Goal: Answer question/provide support: Answer question/provide support

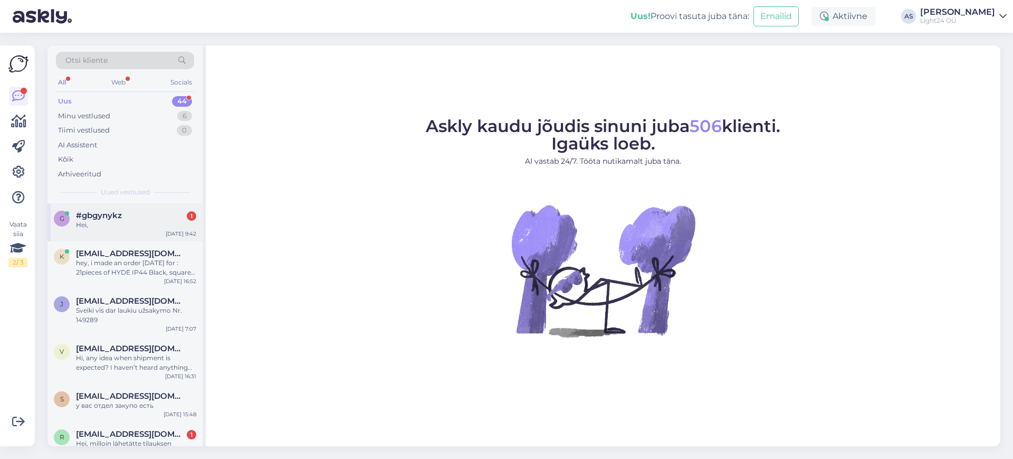
click at [108, 220] on div "Hei," at bounding box center [136, 224] width 120 height 9
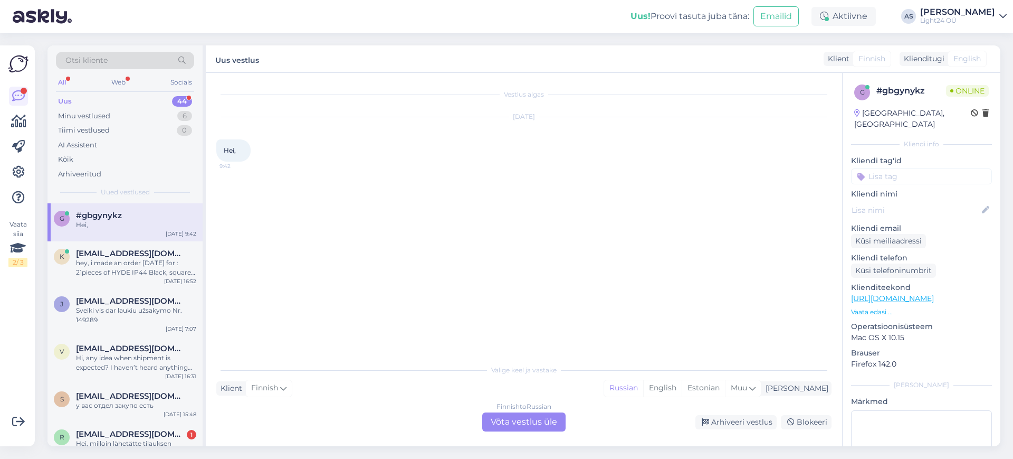
click at [530, 420] on div "Finnish to Russian Võta vestlus üle" at bounding box center [523, 421] width 83 height 19
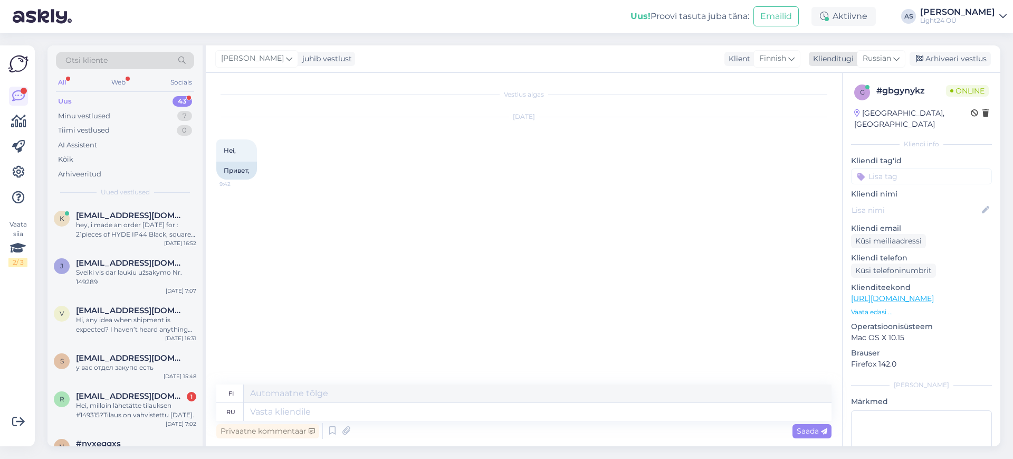
click at [897, 53] on icon at bounding box center [896, 59] width 6 height 12
type input "est"
click at [830, 106] on link "Estonian" at bounding box center [857, 105] width 116 height 17
click at [302, 412] on textarea at bounding box center [538, 412] width 588 height 18
type textarea "Tere"
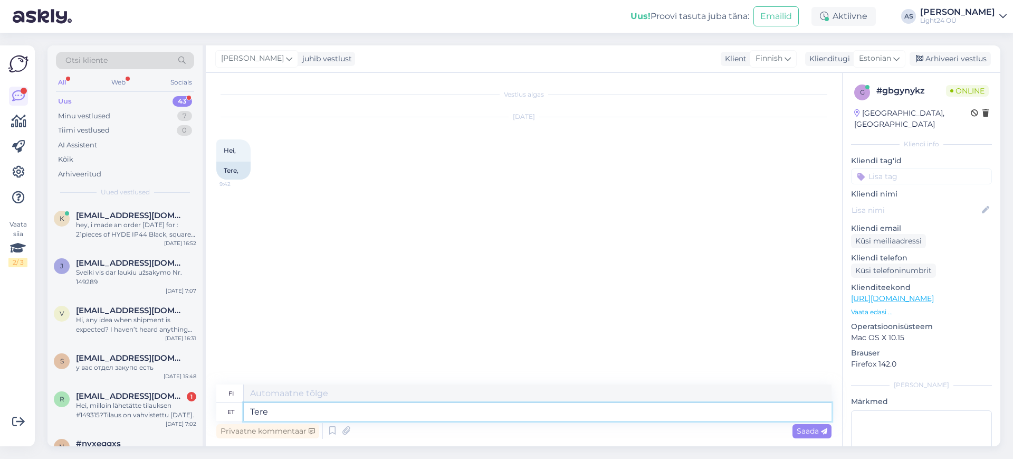
type textarea "Hei"
type textarea "Tere"
click at [818, 430] on span "Saada" at bounding box center [812, 430] width 31 height 9
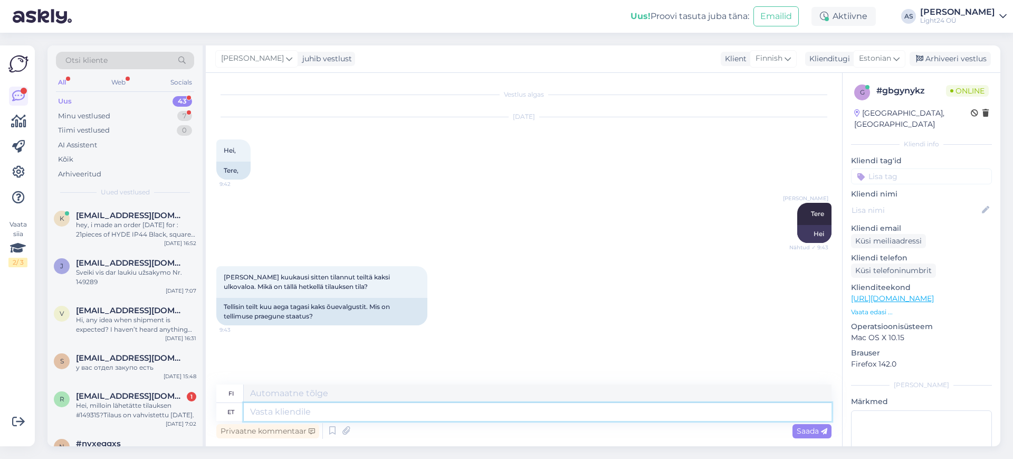
click at [344, 413] on textarea at bounding box center [538, 412] width 588 height 18
type textarea "saatke t"
type textarea "lähetä"
type textarea "saatke tellimuse n"
type textarea "lähetä tilaus"
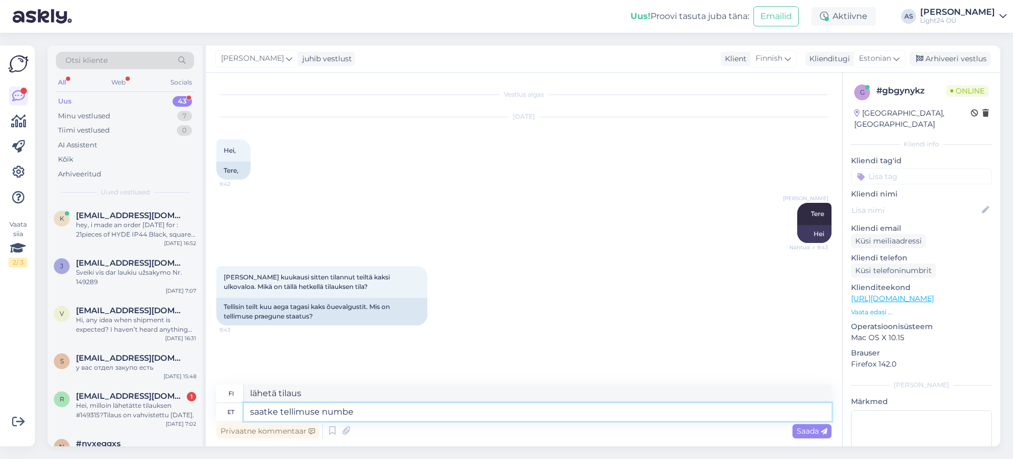
type textarea "saatke tellimuse number"
type textarea "lähetä tilausnumero"
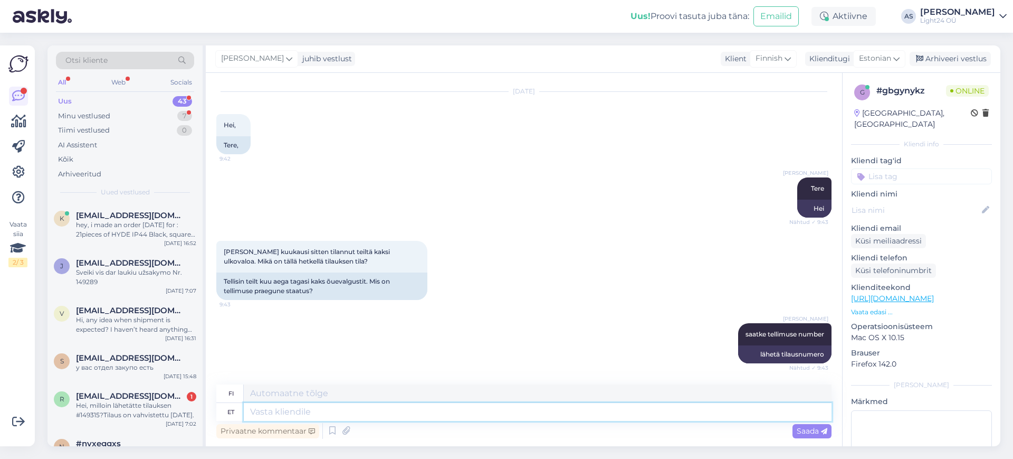
scroll to position [89, 0]
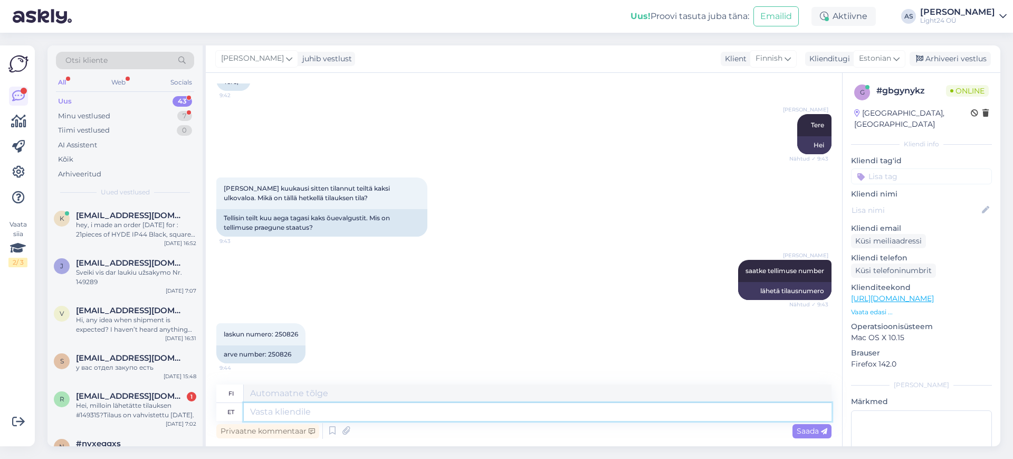
click at [350, 410] on textarea at bounding box center [538, 412] width 588 height 18
type textarea "Mantra"
type textarea "Mantra valgustid"
type textarea "Mantra-valaistus"
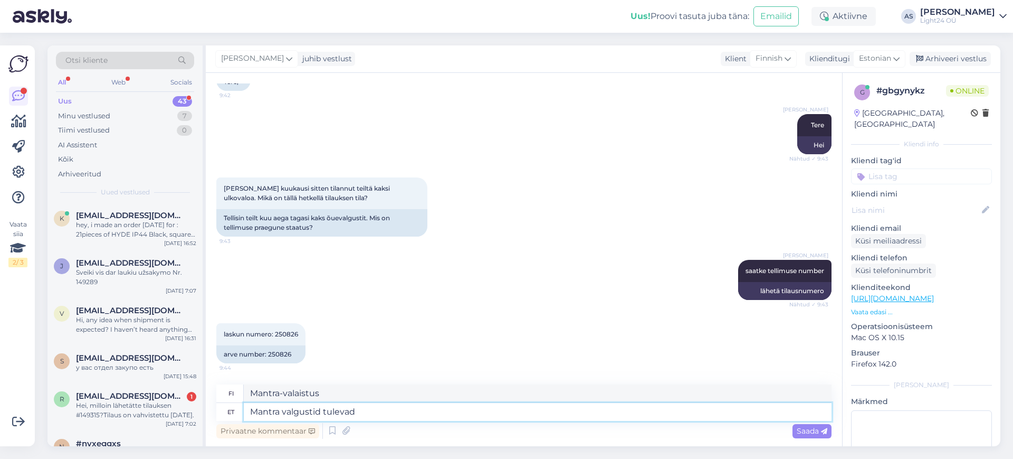
type textarea "Mantra valgustid tulevad k"
type textarea "Mantravalot tulevat"
type textarea "Mantra valgustid tulevad kaua a"
type textarea "Mantravalot ovat kaukana"
type textarea "Mantra valgustid tulevad kaua aega"
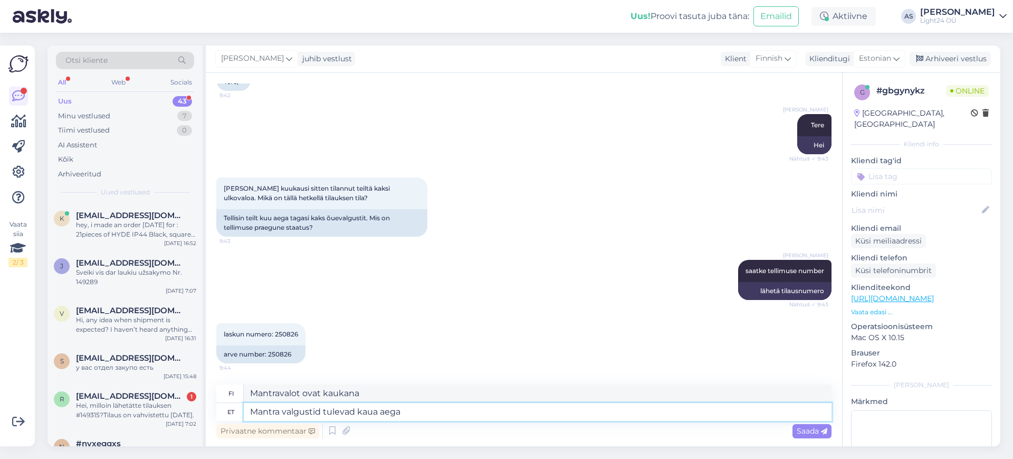
type textarea "Mantravalot ovat olleet pitkään tulossa"
type textarea "Mantra valgustid tulevad kaua"
type textarea "Mantravalot ovat kaukana"
type textarea "Mantra valgustid tulevad kaua"
type textarea "Mantravalot ovat kaukana"
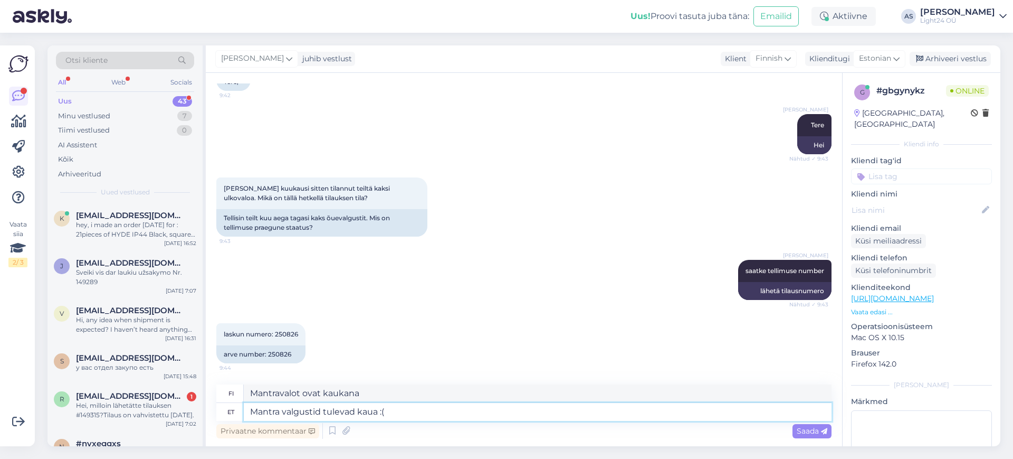
type textarea "Mantra valgustid tulevad kaua :("
type textarea "Mantravalot ovat olleet pitkään tulossa :("
type textarea "Mantra valgustid tulevad kaua :( m"
type textarea "Mantravalot ovat olleet kauan tulossa :("
type textarea "Mantra valgustid tulevad kaua :( ma"
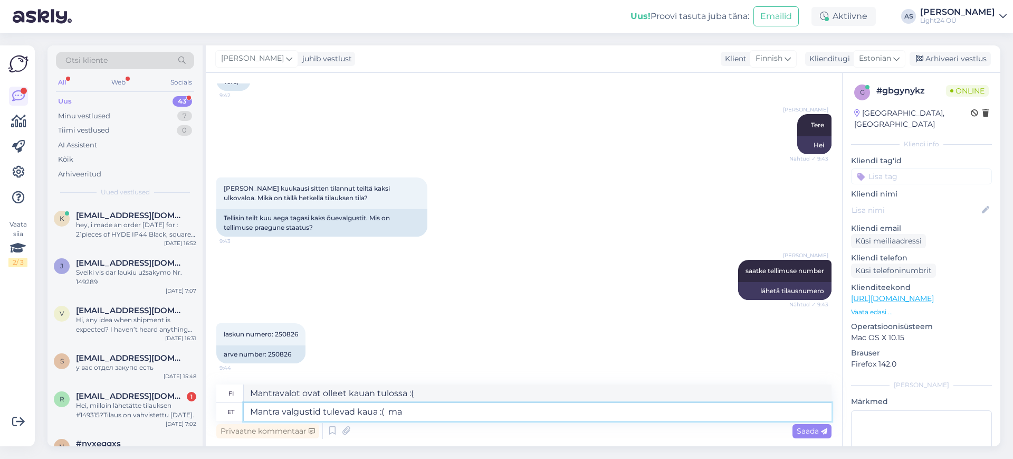
type textarea "Mantravalot tulevat pian :("
type textarea "Mantra valgustid tulevad kaua :( ma usun, et"
type textarea "Mantravalot ovat olleet kauan tulossa :( Uskon,"
type textarea "Mantra valgustid tulevad kaua :( ma usun, et s"
type textarea "Mantravalot ovat olleet pitkään tulossa :( Uskon niin"
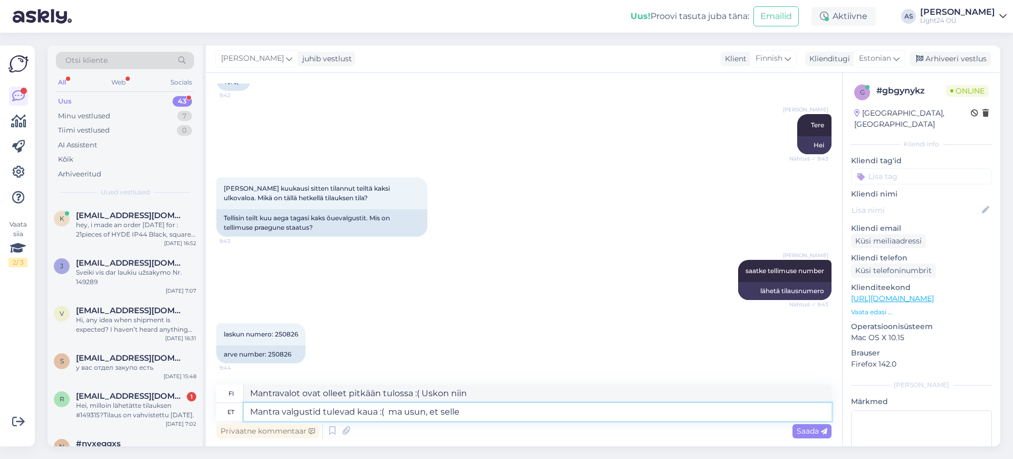
type textarea "Mantra valgustid tulevad kaua :( ma usun, et selle n"
type textarea "Mantravalot tulevat pian :( Uskon, [PERSON_NAME] tämä"
type textarea "Mantra valgustid tulevad kaua :( ma usun, et selle nädala"
type textarea "Mantravalot ovat olleet kauan tulossa :( Uskon, [PERSON_NAME] viikolla"
type textarea "Mantra valgustid tulevad kaua :( ma usun, et selle nädala [PERSON_NAME] v"
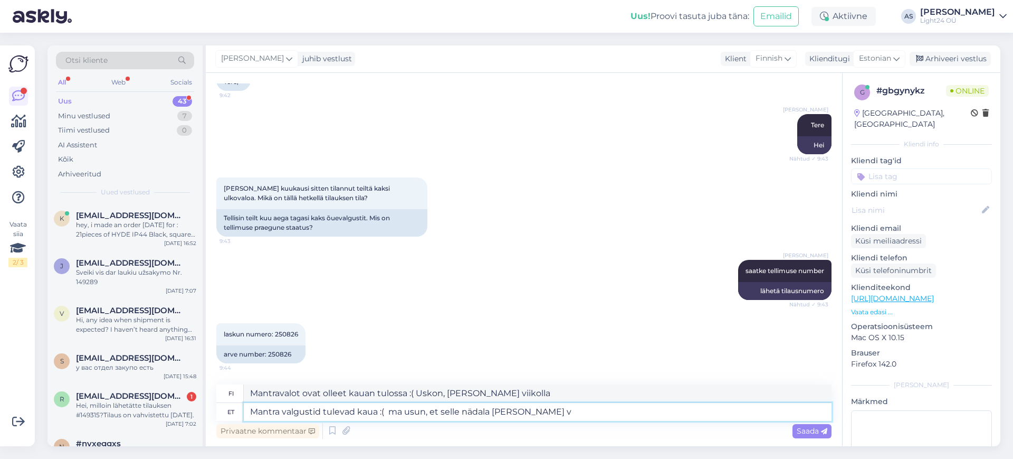
type textarea "Mantravalot tulevat pian :( Uskon, [PERSON_NAME] tämän viikon lopussa"
type textarea "Mantra valgustid tulevad kaua :( ma usun, et selle nädala [PERSON_NAME] või"
type textarea "Mantravalot ovat olleet pitkään tulossa :( Uskon niiden olevan tämän viikon lop…"
type textarea "Mantra valgustid tulevad kaua :( ma usun, et selle nädala [PERSON_NAME] või jär…"
type textarea "Mantravalot tulevat pian :( Uskon niiden olevan tämän viikon lopussa tai ensi v…"
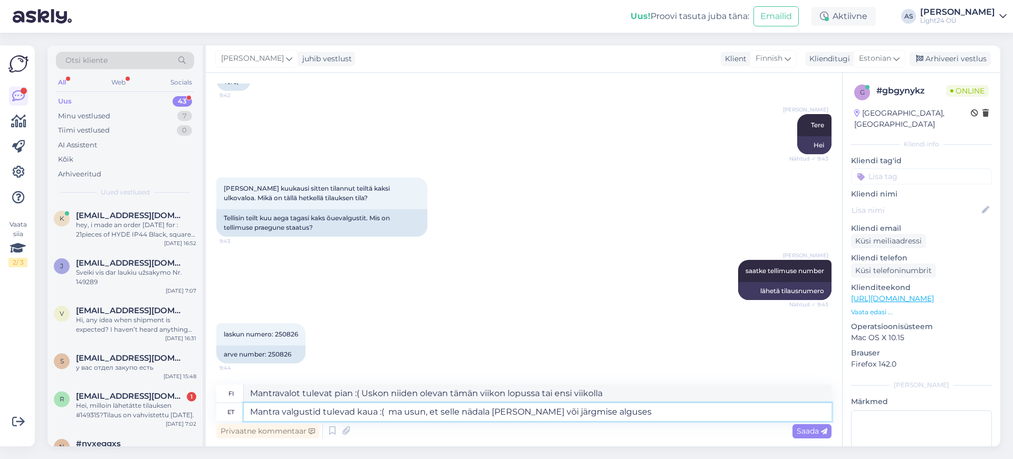
type textarea "Mantra valgustid tulevad kaua :( ma usun, et selle nädala [PERSON_NAME] või jär…"
type textarea "Mantravalot tulevat pian :( Uskon, [PERSON_NAME] tämän viikon lopussa tai ensi …"
type textarea "Mantra valgustid tulevad kaua :( ma usun, et selle nädala [PERSON_NAME] või jär…"
type textarea "Mantra-[PERSON_NAME] ovat olleet kauan tulossa :( Uskon niiden saapuvan tämän v…"
type textarea "Mantra valgustid tulevad kaua :( ma usun, et selle nädala [PERSON_NAME] või jär…"
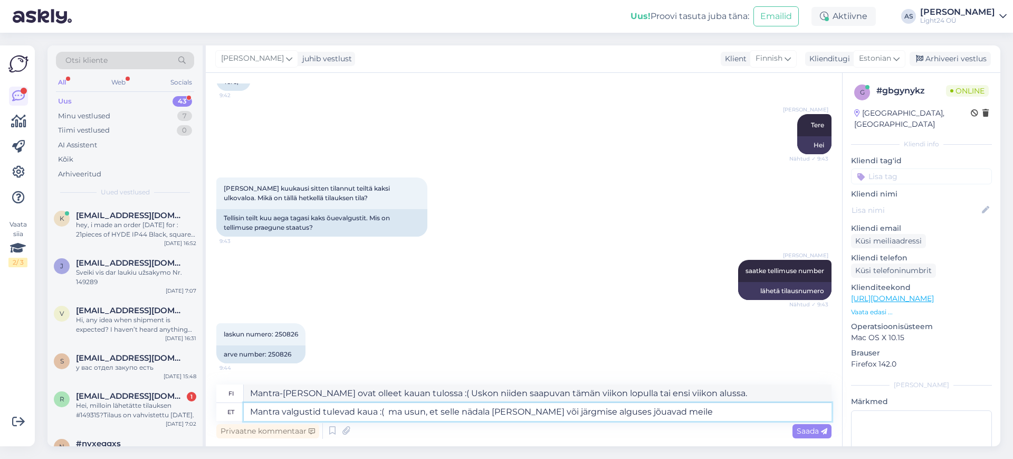
type textarea "Mantravalot ovat olleet kauan tulossa :( Uskon niiden saapuvan meille tämän vii…"
type textarea "Mantra valgustid tulevad kaua :( ma usun, et selle nädala [PERSON_NAME] või jär…"
click at [808, 432] on span "Saada" at bounding box center [812, 430] width 31 height 9
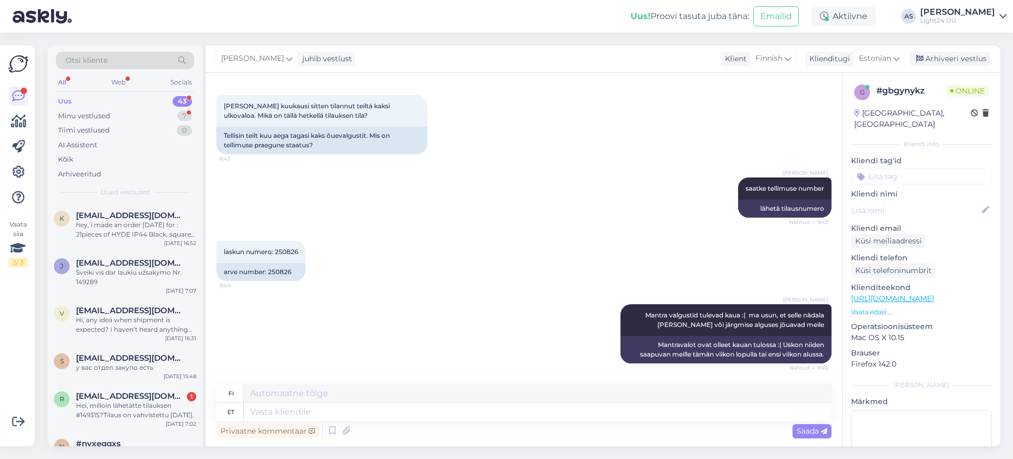
scroll to position [234, 0]
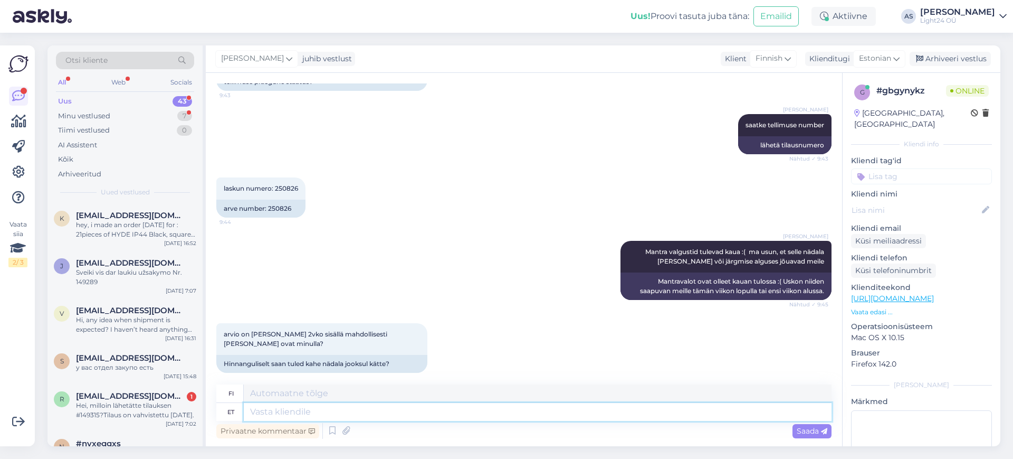
click at [292, 413] on textarea at bounding box center [538, 412] width 588 height 18
type textarea "usun"
type textarea "[DEMOGRAPHIC_DATA]"
type textarea "usun [PERSON_NAME]."
type textarea "Uskon niin."
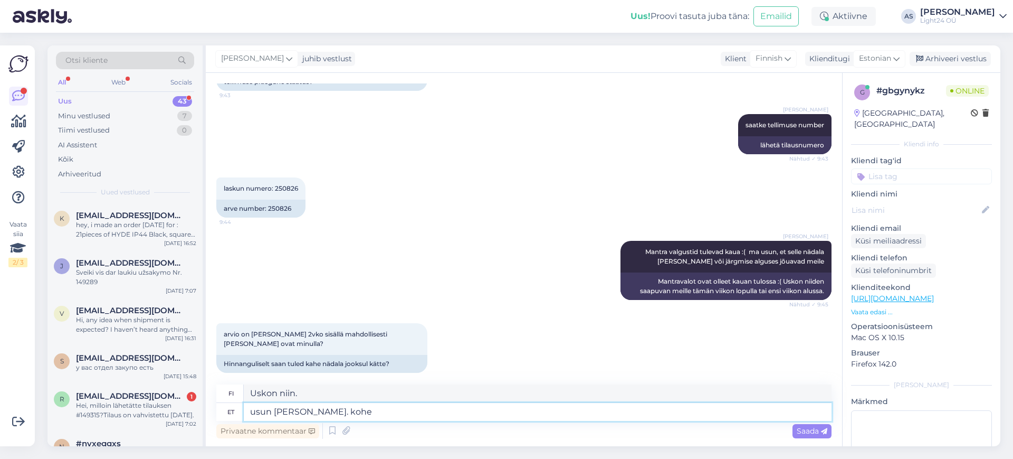
type textarea "usun [PERSON_NAME]. kohe k"
type textarea "Uskon niin. Juuri nyt."
type textarea "usun [PERSON_NAME]. kohe kui j"
type textarea "Uskon niin. heti kun"
type textarea "usun [PERSON_NAME]. kohe kui jõuavad m"
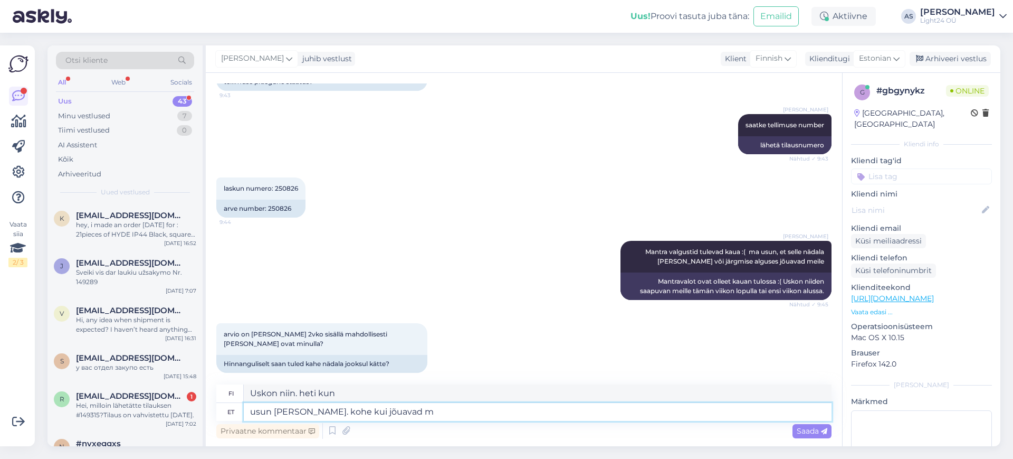
type textarea "Uskon niin. Heti kun ne saapuvat"
type textarea "usun [PERSON_NAME]. kohe kui jõuavad meile s"
type textarea "Uskon niin. Heti kun ne saapuvat luoksemme"
type textarea "usun [PERSON_NAME]. kohe kui jõuavad meile saadame"
type textarea "Uskon niin. Lähetämme ne teille heti, kun ne saapuvat."
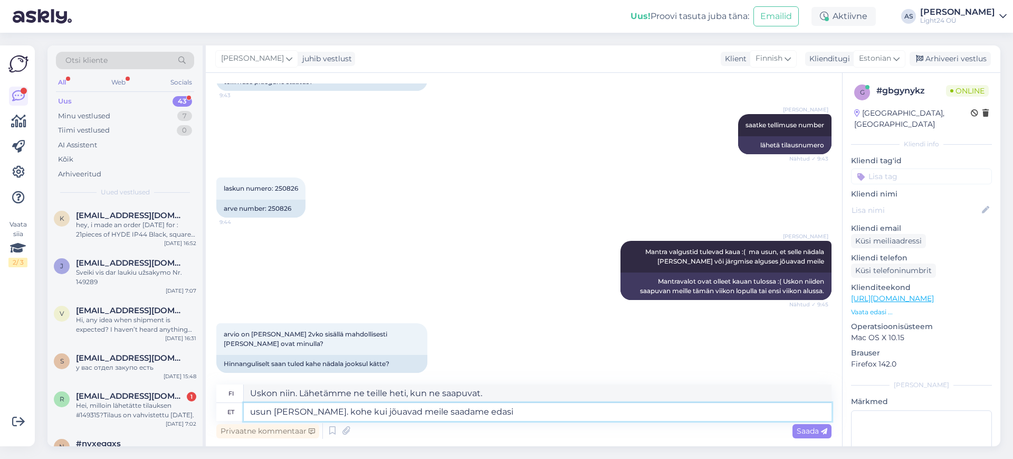
type textarea "usun [PERSON_NAME]. kohe kui jõuavad meile saadame edasi -"
type textarea "Uskon niin. Heti kun he saapuvat luoksemme, lähetämme heidät eteenpäin."
type textarea "usun [PERSON_NAME]. kohe kui jõuavad meile saadame edasi -"
type textarea "Uskon niin. Heti kun he saapuvat luoksemme, lähetämme heidät eteenpäin -"
type textarea "usun [PERSON_NAME]. kohe kui jõuavad meile saadame edasi - eesstist"
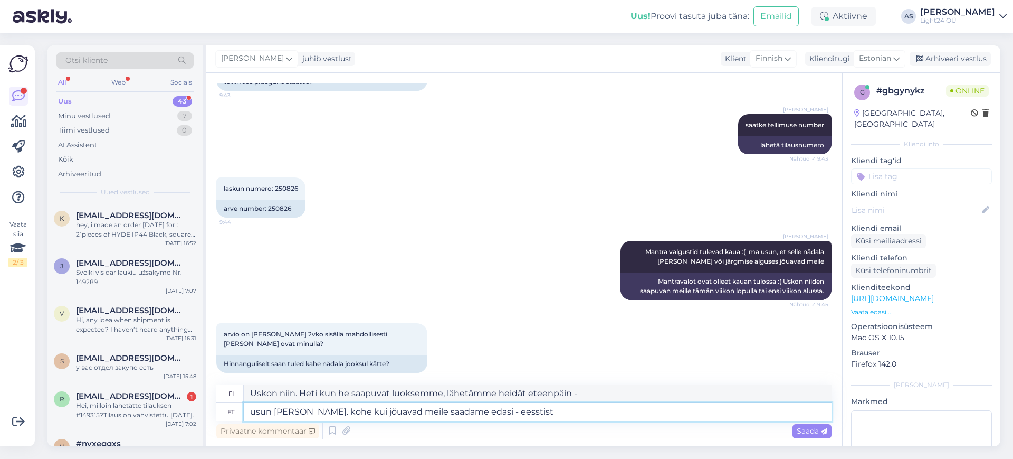
type textarea "Uskon niin. Heti kun ne saapuvat meille, lähetämme ne eteenpäin - Virosta"
type textarea "usun [PERSON_NAME]. kohe kui jõuavad meile saadame edasi - eestist [GEOGRAPHIC_…"
type textarea "Uskon niin. Heti kun ne saapuvat meille, lähetämme ne eteenpäin - Virosta [GEOG…"
type textarea "usun [PERSON_NAME]. kohe kui jõuavad meile saadame edasi - [GEOGRAPHIC_DATA] [D…"
type textarea "Uskon niin. Heti kun he saapuvat luoksemme, lähetämme heidät eteenpäin – he ova…"
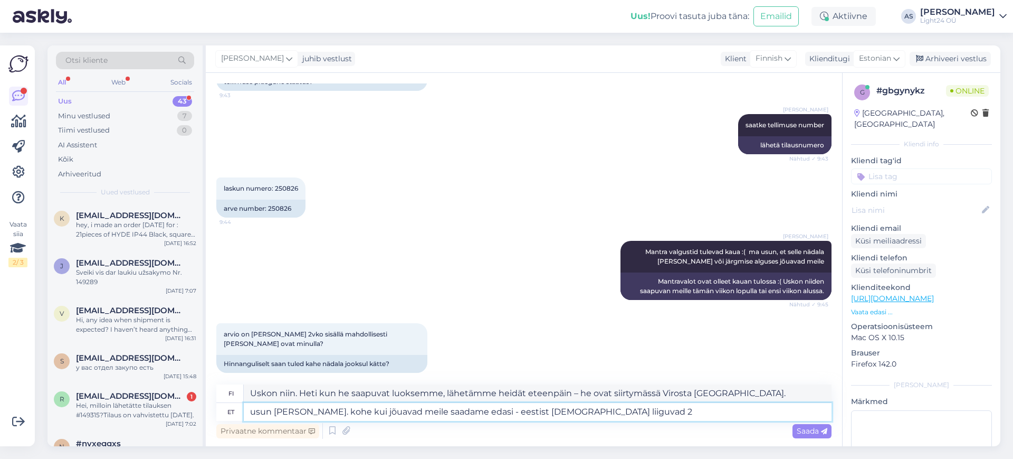
type textarea "usun [PERSON_NAME]. kohe kui jõuavad meile saadame edasi - eestist [DEMOGRAPHIC…"
type textarea "Uskon niin. Heti kun he saapuvat luoksemme, lähetämme heidät eteenpäin - kaksi …"
type textarea "usun [PERSON_NAME]. kohe kui jõuavad meile saadame edasi - [GEOGRAPHIC_DATA] [D…"
type textarea "Uskon niin. Heti kun he saapuvat, lähetämme heidät eteenpäin - heidän muuttonsa…"
type textarea "usun [PERSON_NAME]. kohe kui jõuavad meile saadame edasi - [GEOGRAPHIC_DATA] [D…"
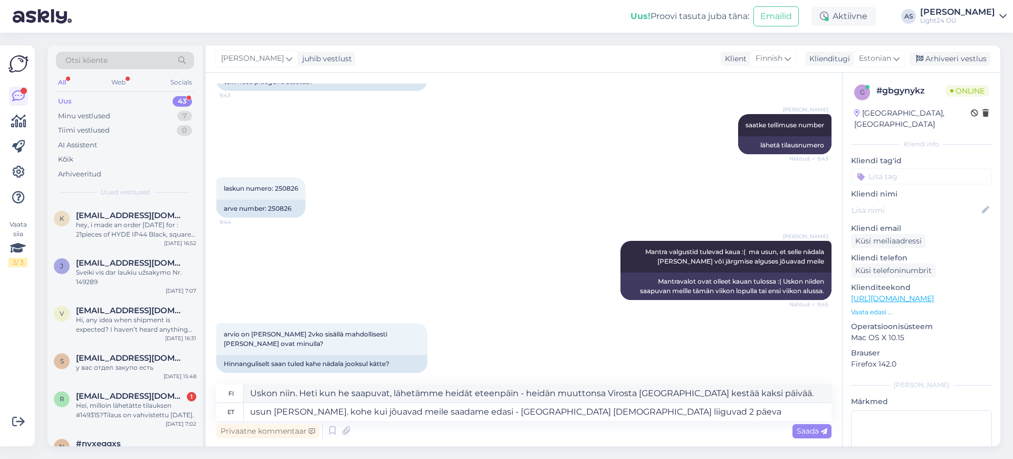
click at [813, 422] on div "Privaatne kommentaar Saada" at bounding box center [523, 431] width 615 height 20
click at [802, 434] on span "Saada" at bounding box center [812, 430] width 31 height 9
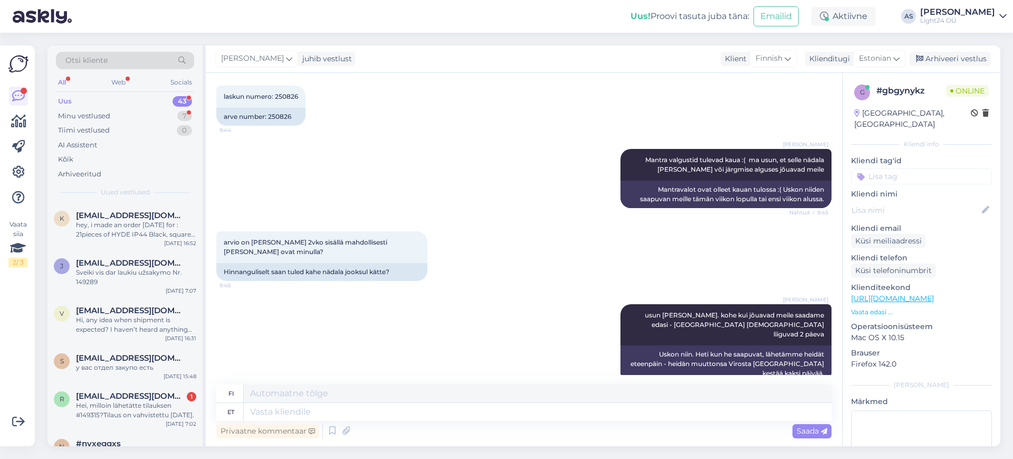
scroll to position [453, 0]
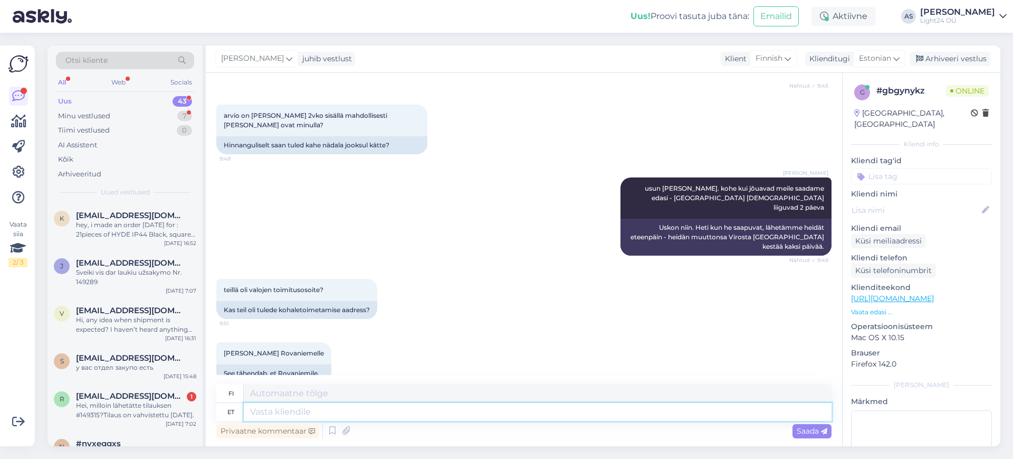
type textarea "s"
click at [326, 414] on textarea "s" at bounding box center [538, 412] width 588 height 18
type textarea "s"
type textarea "see?"
type textarea "tämä?"
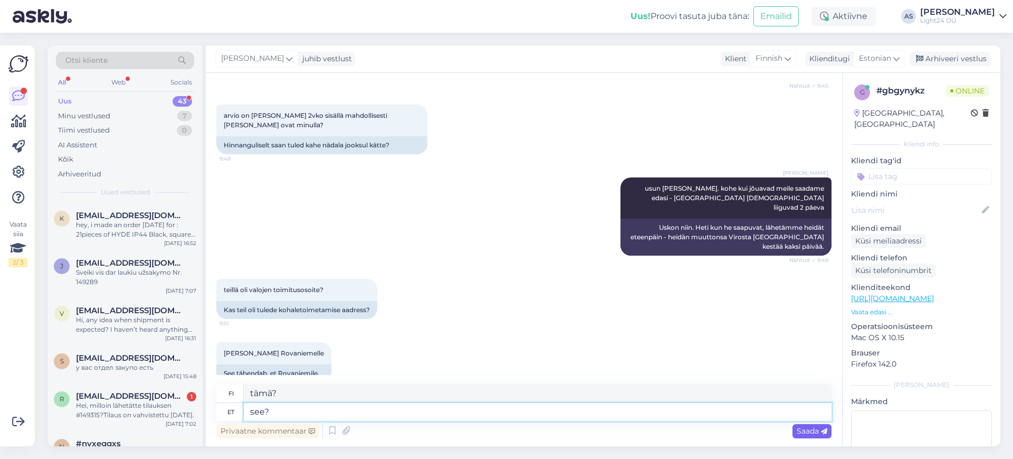
type textarea "see?"
click at [812, 436] on div "Saada" at bounding box center [812, 431] width 39 height 14
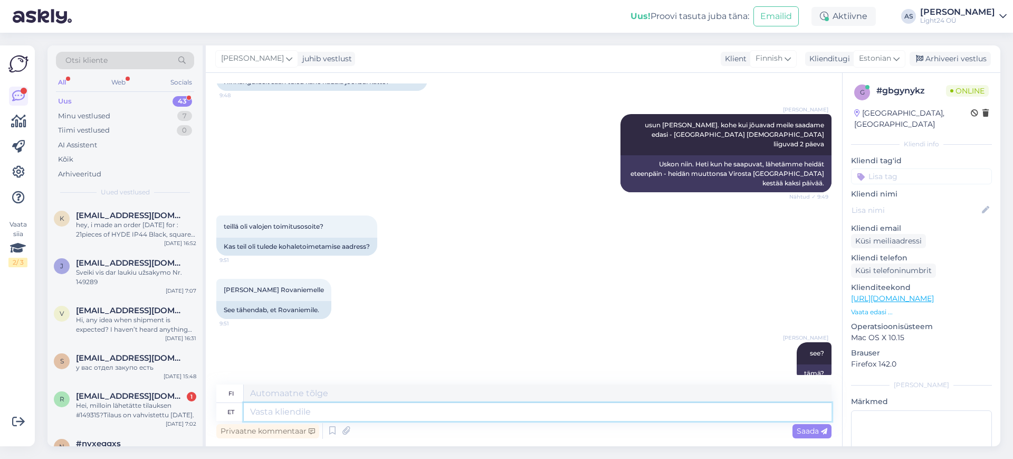
click at [313, 407] on textarea at bounding box center [538, 412] width 588 height 18
paste textarea "Nimi: [PERSON_NAME]: [STREET_ADDRESS] Puh: 0443362415"
type textarea "Nimi: [PERSON_NAME]: [STREET_ADDRESS] Puh: 0443362415"
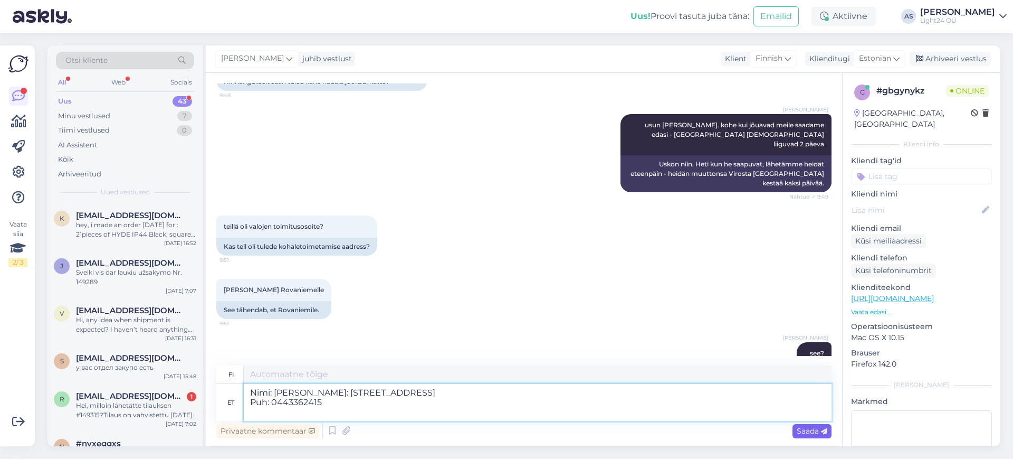
type textarea "Nimi: [PERSON_NAME]: [STREET_ADDRESS] Puh: 0443362415"
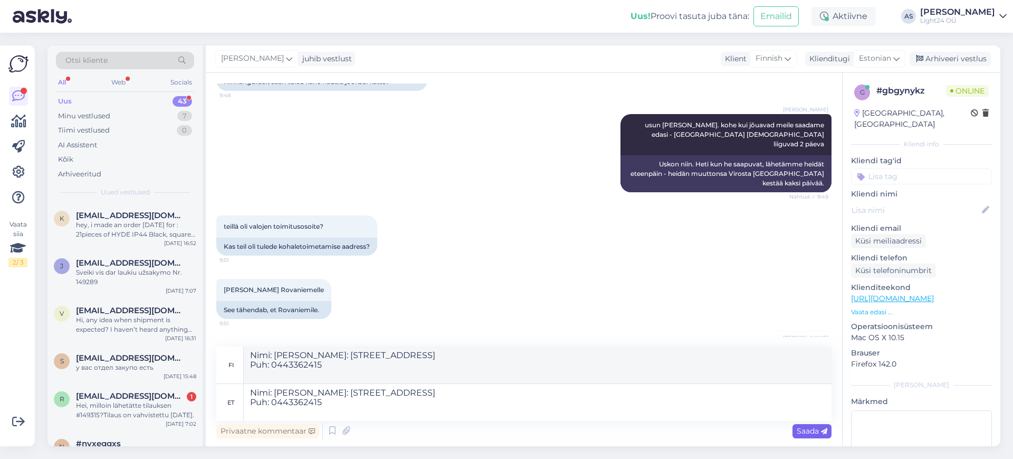
click at [799, 436] on div "Saada" at bounding box center [812, 431] width 39 height 14
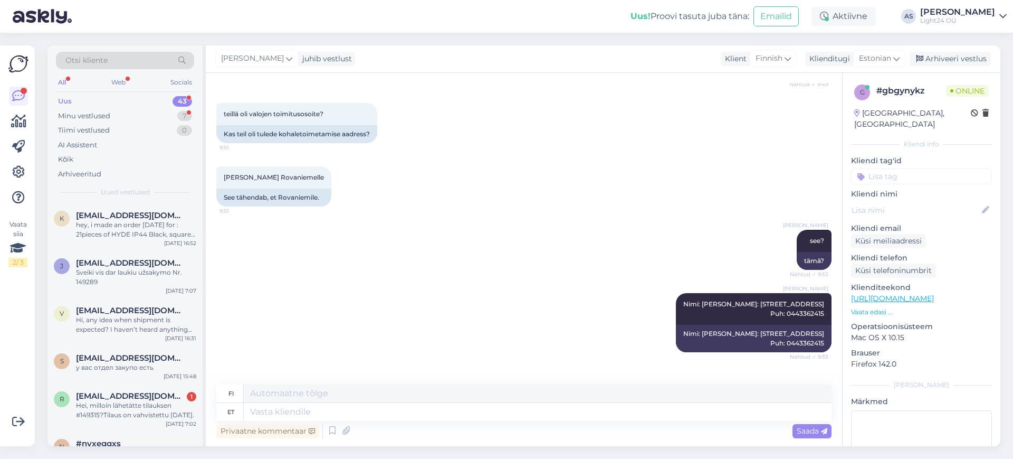
scroll to position [681, 0]
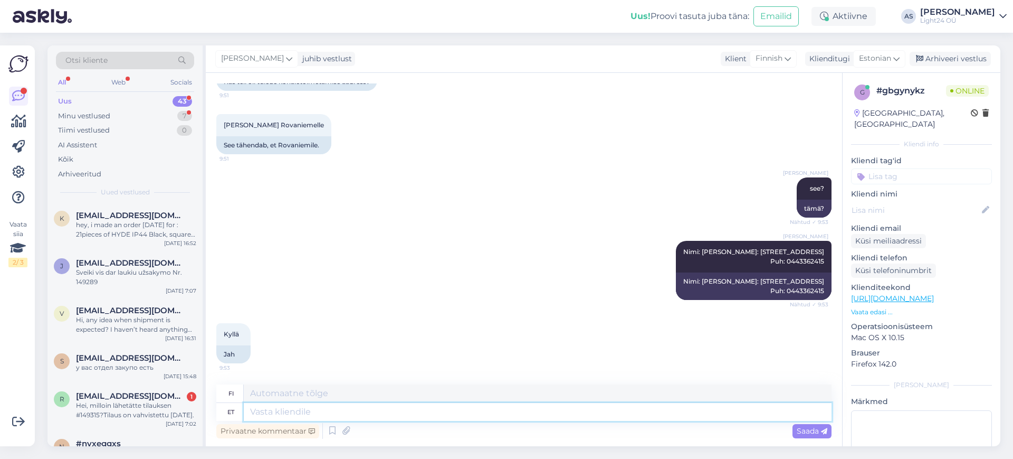
click at [310, 410] on textarea at bounding box center [538, 412] width 588 height 18
type textarea "Igatahes"
type textarea "Joka tapauksessa"
type textarea "Igatahes anname"
type textarea "Joka tapauksessa, annamme"
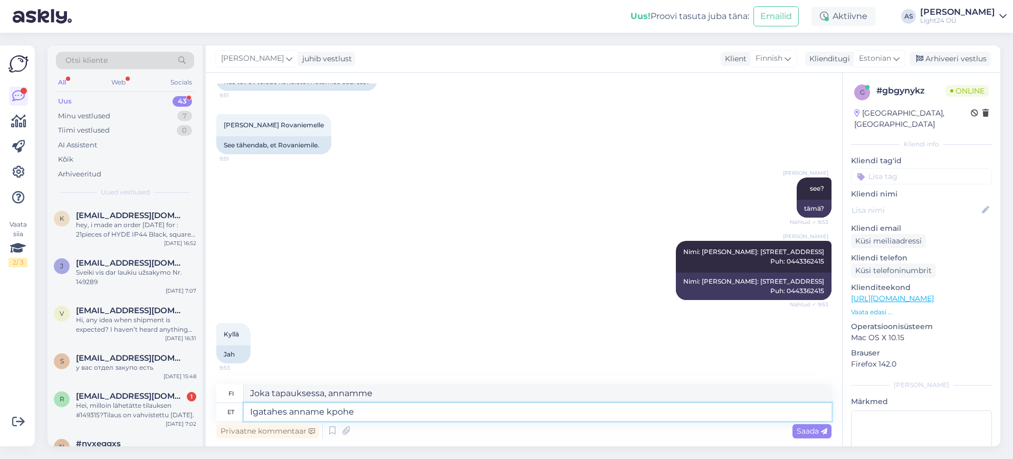
type textarea "Igatahes anname kpohe t"
type textarea "Joka tapauksessa, annamme kpohelle"
type textarea "Igatahes anname t"
type textarea "Joka tapauksessa, annamme"
type textarea "Igatahes [PERSON_NAME], k"
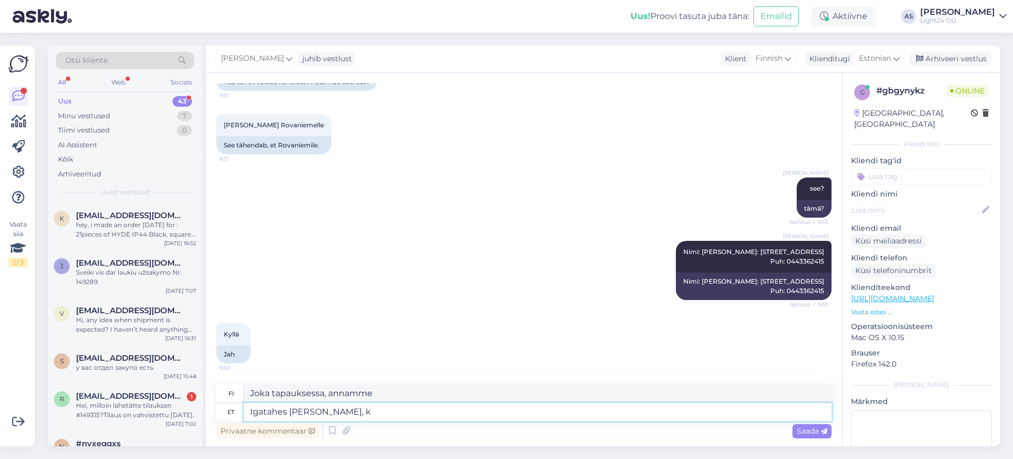
type textarea "Joka tapauksessa, ilmoitamme teille,"
type textarea "Igatahes [PERSON_NAME], kui"
type textarea "Joka tapauksessa, ilmoitamme teille, kun"
type textarea "Igatahes [PERSON_NAME], [PERSON_NAME] m"
type textarea "Joka tapauksessa ilmoitamme teille, kun tavarat saapuvat."
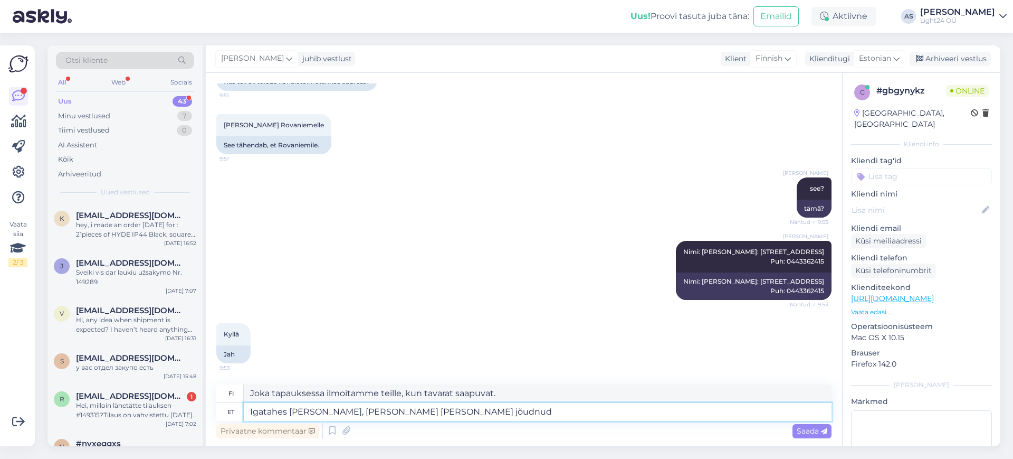
type textarea "Igatahes [PERSON_NAME], [PERSON_NAME] [PERSON_NAME] jõudnud"
type textarea "Joka tapauksessa ilmoitamme teille, kun tavarat ovat saapuneet."
type textarea "Igatahes [PERSON_NAME], [PERSON_NAME] [PERSON_NAME] jõudnud ja s"
type textarea "Joka tapauksessa ilmoitamme teille, kun tavarat ovat saapuneet ja"
type textarea "Igatahes [PERSON_NAME], [PERSON_NAME] [PERSON_NAME] jõudnud ja saadame"
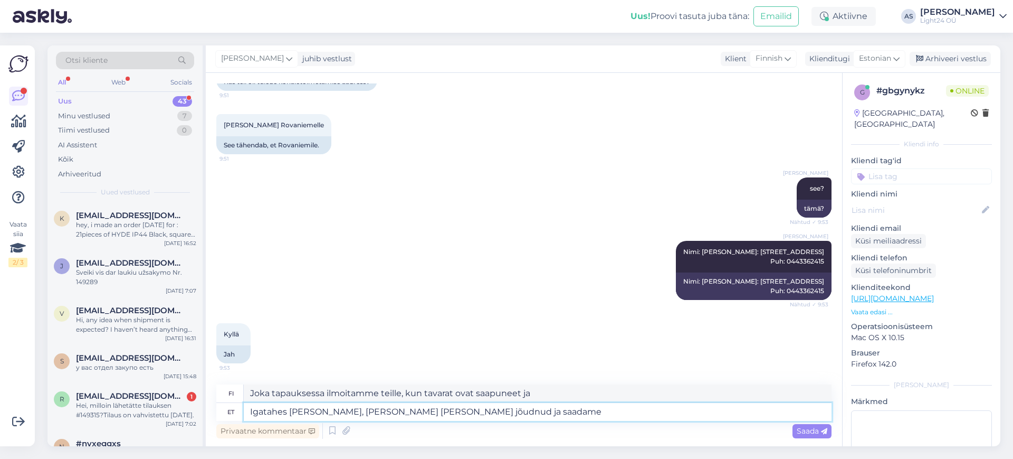
type textarea "Joka tapauksessa ilmoitamme sinulle, kun tavarat ovat saapuneet, ja lähetämme n…"
type textarea "Igatahes [PERSON_NAME], [PERSON_NAME] [PERSON_NAME] jõudnud ja e"
type textarea "Joka tapauksessa ilmoitamme teille, kun tavarat ovat saapuneet ja"
type textarea "Igatahes [PERSON_NAME], [PERSON_NAME] [PERSON_NAME] jõudnud [PERSON_NAME] sa"
type textarea "Joka tapauksessa ilmoitamme teille, kun tavarat ovat saapuneet ja siitä eteenpä…"
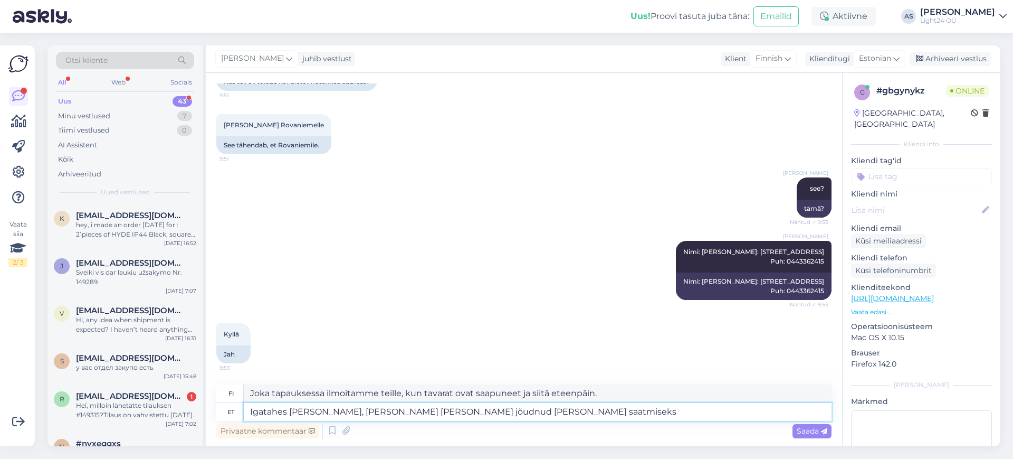
scroll to position [692, 0]
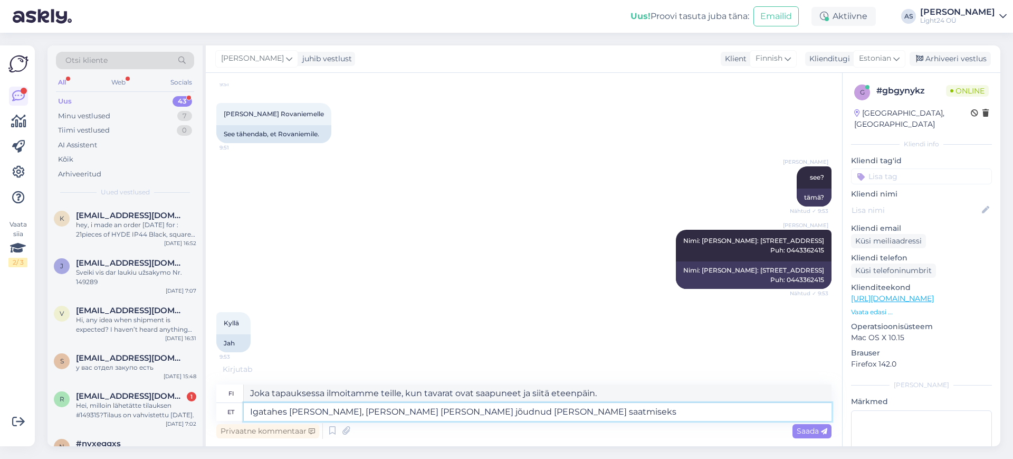
type textarea "Igatahes [PERSON_NAME], [PERSON_NAME] [PERSON_NAME] jõudnud [PERSON_NAME] saatm…"
type textarea "Joka tapauksessa ilmoitamme sinulle, kun tavarat ovat saapuneet ja valmiita läh…"
type textarea "Igatahes [PERSON_NAME], [PERSON_NAME] [PERSON_NAME] jõudnud [PERSON_NAME] saatm…"
click at [813, 431] on span "Saada" at bounding box center [812, 430] width 31 height 9
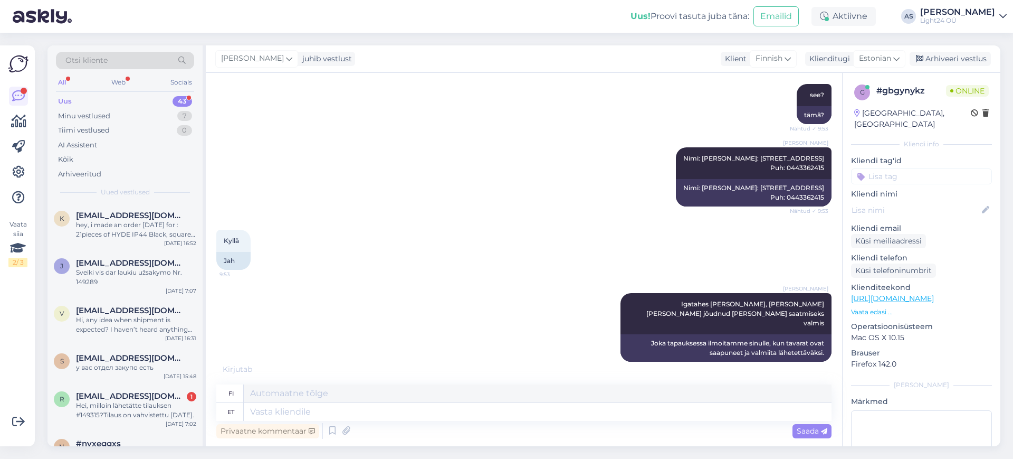
scroll to position [826, 0]
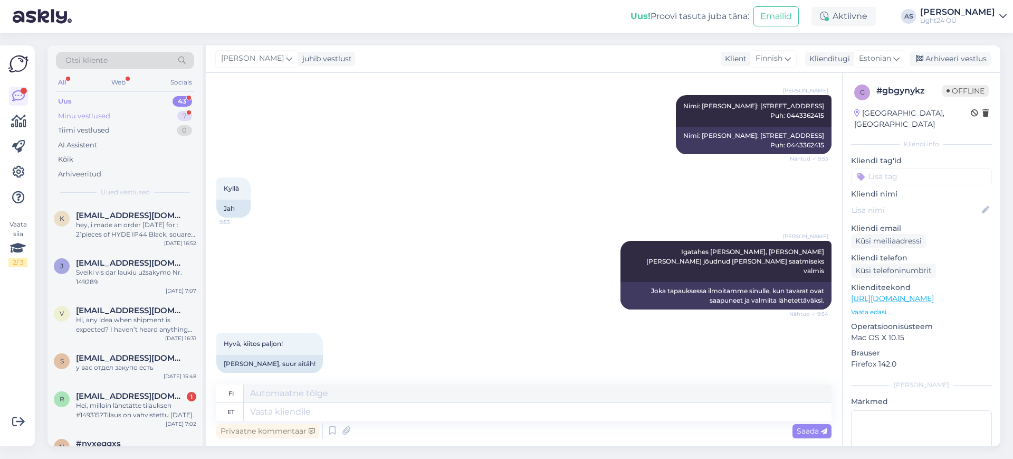
click at [99, 113] on div "Minu vestlused" at bounding box center [84, 116] width 52 height 11
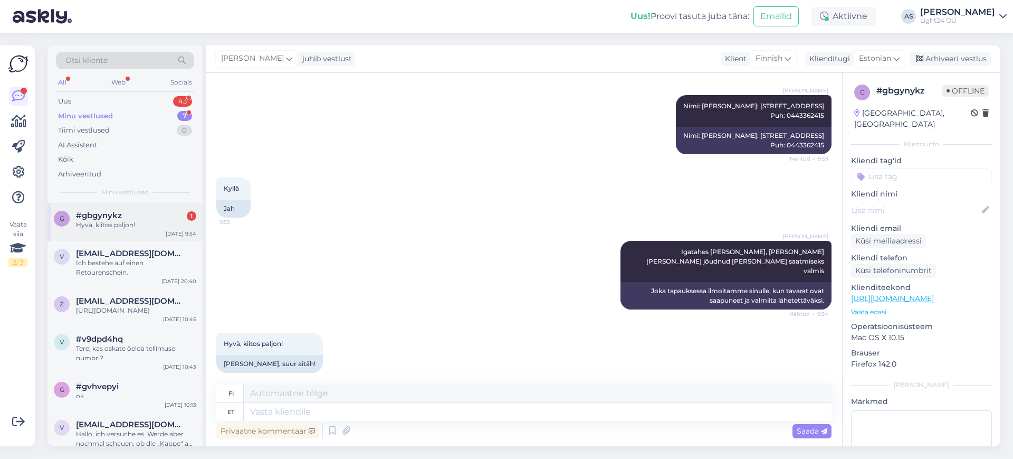
click at [110, 228] on div "Hyvä, kiitos paljon!" at bounding box center [136, 224] width 120 height 9
